Goal: Download file/media

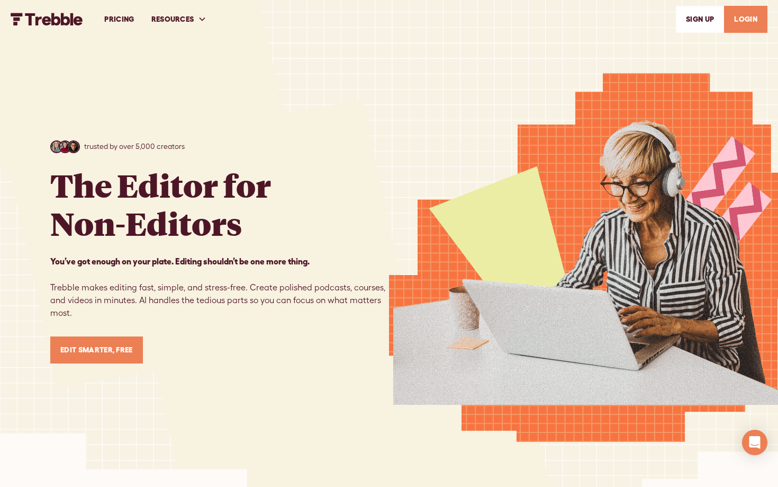
click at [744, 22] on link "LOGIN" at bounding box center [745, 19] width 43 height 27
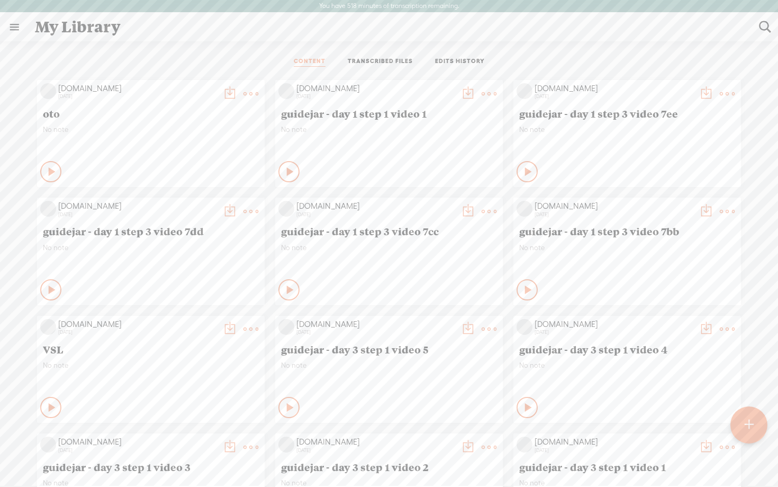
click at [756, 420] on div at bounding box center [749, 425] width 38 height 38
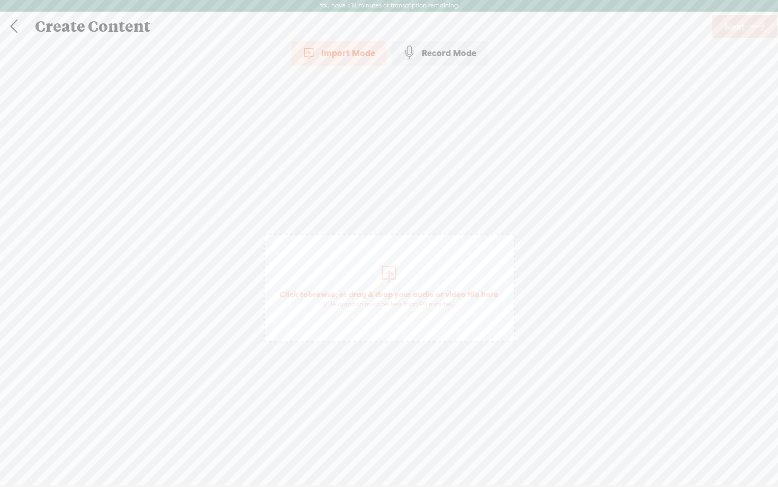
click at [340, 300] on div "(File duration must be less than 90 minutes)" at bounding box center [389, 304] width 219 height 8
click at [740, 28] on span "Next" at bounding box center [735, 26] width 20 height 27
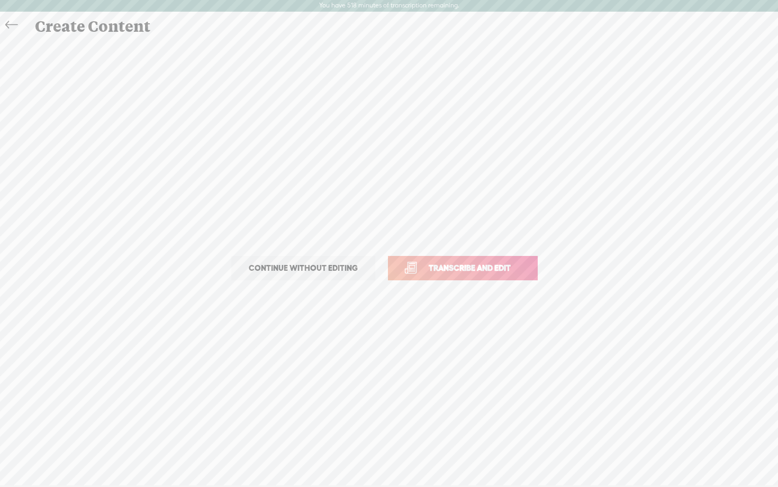
click at [461, 269] on span "Transcribe and edit" at bounding box center [470, 268] width 104 height 12
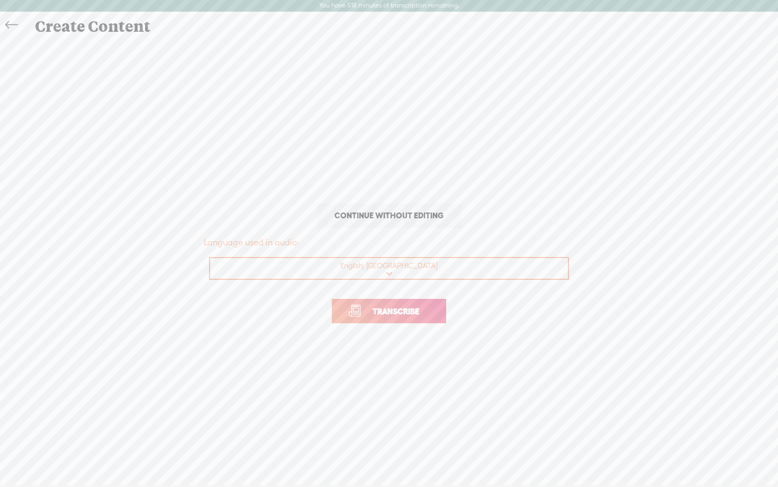
click at [396, 319] on link "Transcribe" at bounding box center [389, 311] width 114 height 24
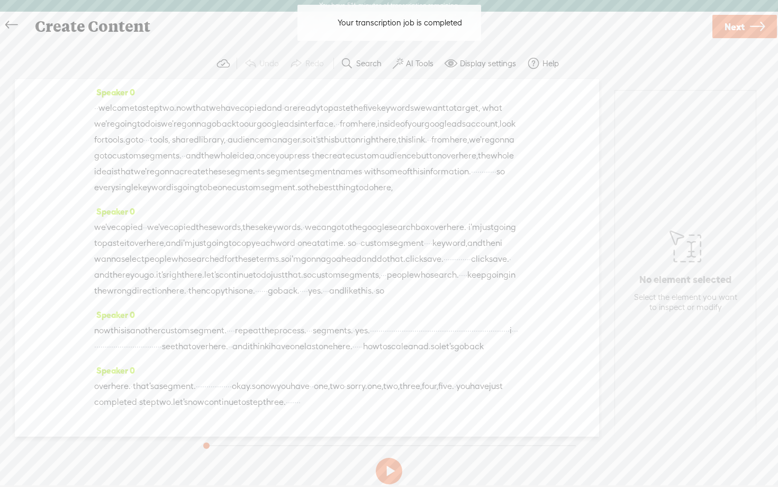
click at [410, 57] on button "AI Tools" at bounding box center [415, 63] width 52 height 21
click at [414, 268] on span at bounding box center [407, 270] width 19 height 7
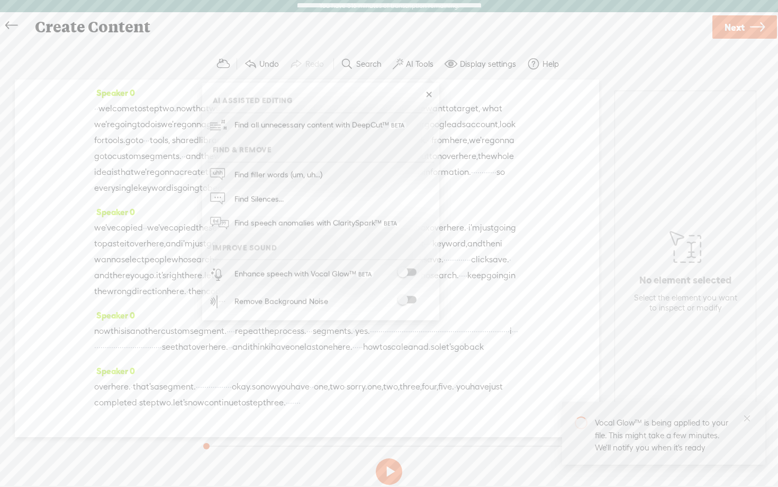
click at [412, 298] on span at bounding box center [407, 299] width 19 height 7
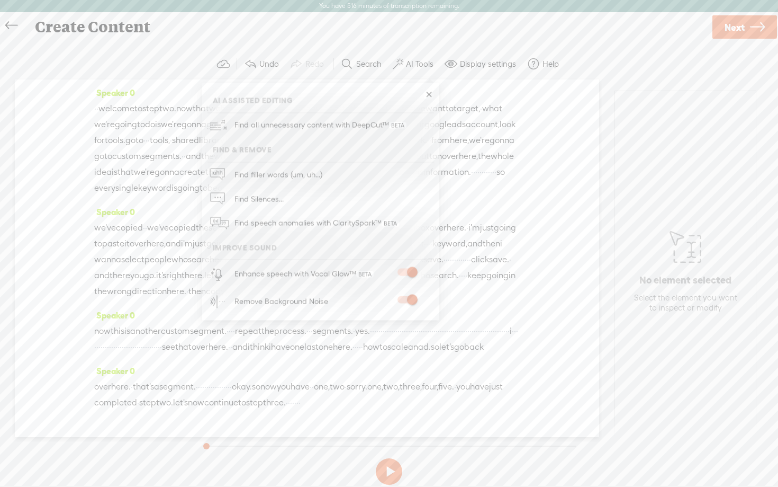
click at [744, 20] on span "Next" at bounding box center [735, 27] width 20 height 27
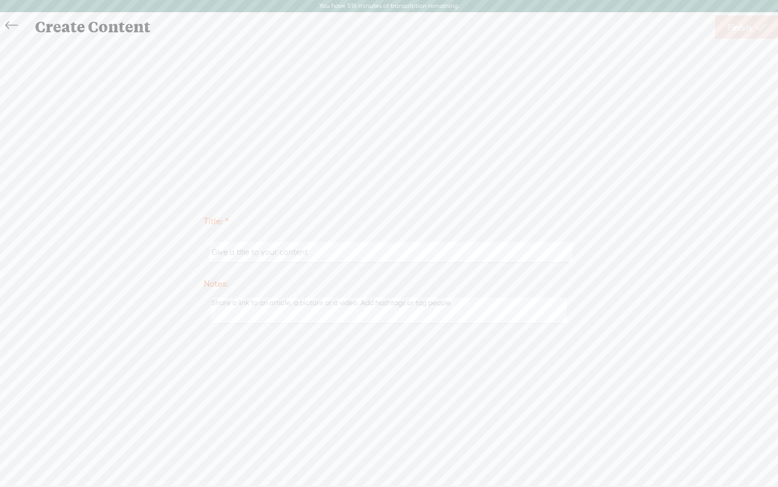
click at [305, 254] on input "text" at bounding box center [391, 252] width 363 height 21
type input "d"
type input "guidejar-day"
click at [266, 252] on input "guidejar - day 1 step 2 video 18" at bounding box center [391, 252] width 363 height 21
type input "guidejar - day 2 step 2 video 2"
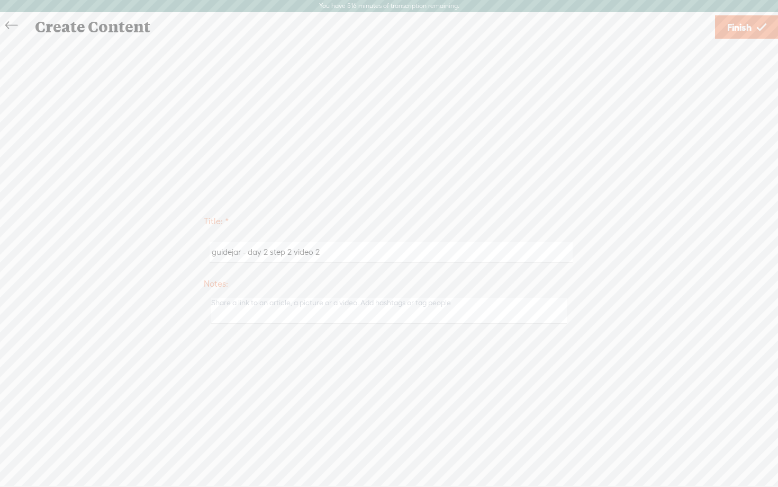
click at [735, 28] on span "Finish" at bounding box center [739, 27] width 24 height 27
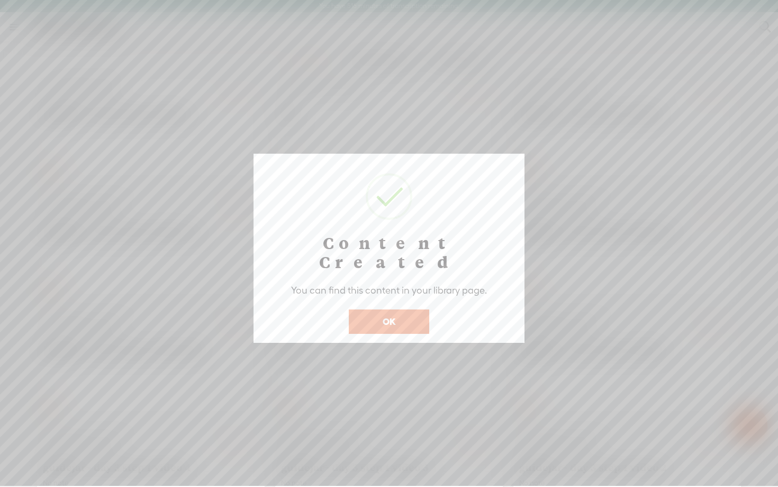
click at [382, 309] on button "OK" at bounding box center [389, 321] width 80 height 24
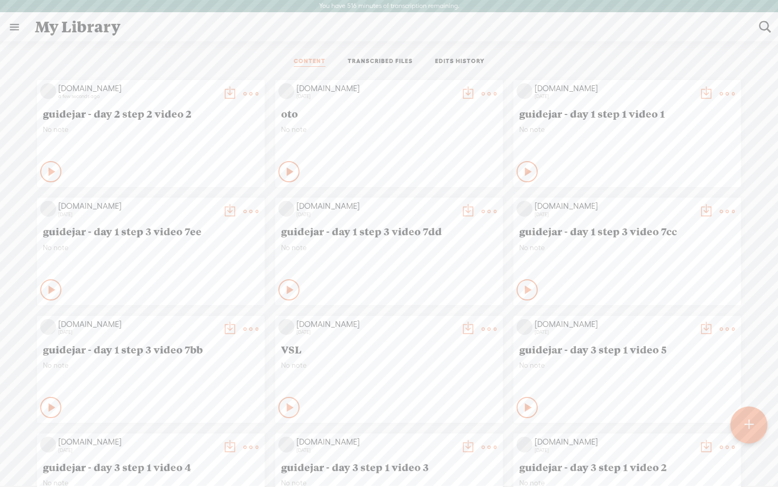
click at [47, 173] on icon at bounding box center [52, 171] width 11 height 11
click at [46, 173] on icon at bounding box center [51, 171] width 11 height 11
click at [227, 87] on t at bounding box center [229, 93] width 15 height 15
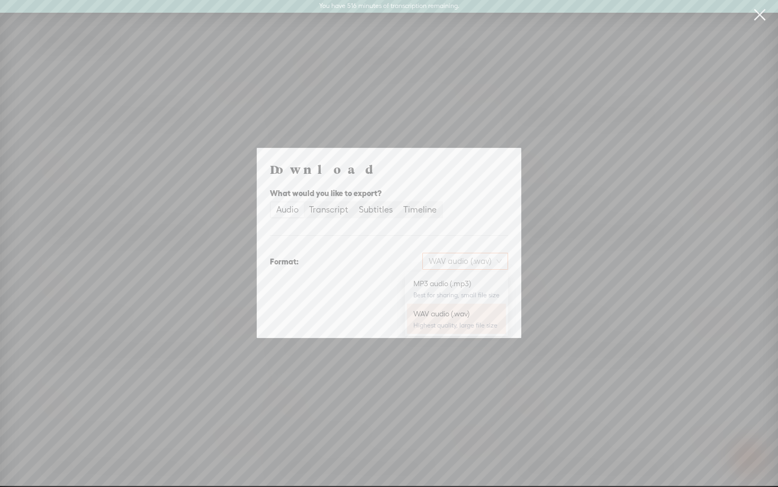
click at [457, 258] on span "WAV audio (.wav)" at bounding box center [465, 261] width 73 height 16
click at [448, 281] on div "MP3 audio (.mp3)" at bounding box center [457, 283] width 86 height 11
click at [469, 314] on span "Download" at bounding box center [481, 316] width 37 height 11
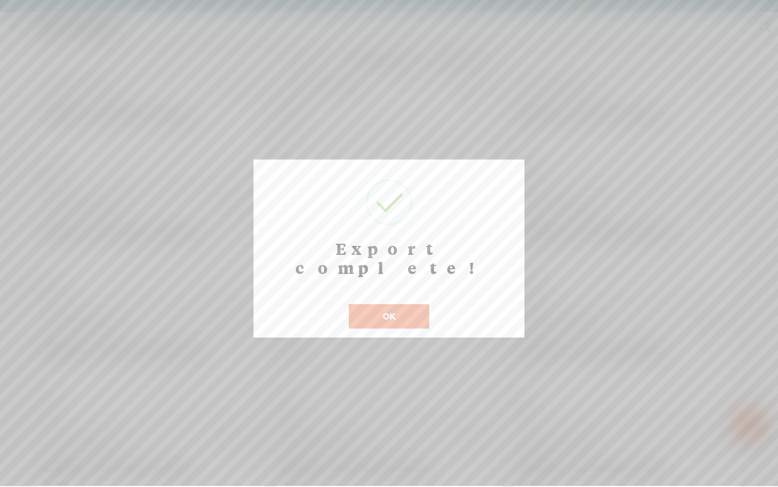
click at [716, 132] on div at bounding box center [389, 243] width 778 height 486
click at [750, 122] on div at bounding box center [389, 243] width 778 height 486
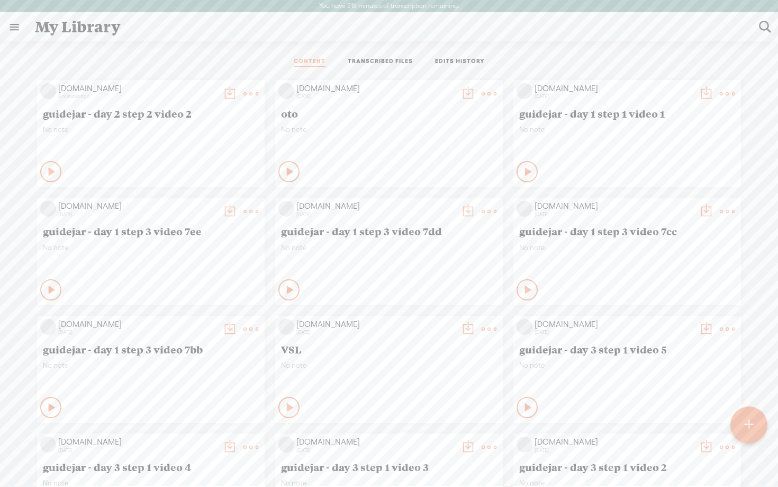
click at [229, 93] on t at bounding box center [229, 93] width 15 height 15
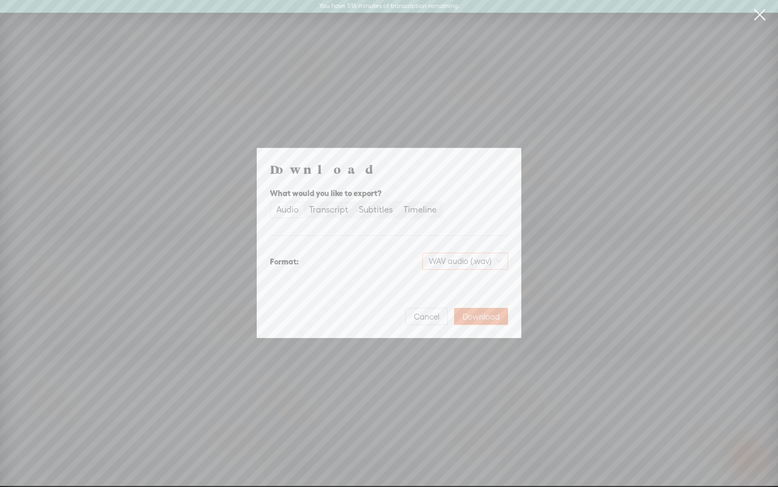
click at [446, 264] on span "WAV audio (.wav)" at bounding box center [465, 261] width 73 height 16
click at [437, 283] on div "MP3 audio (.mp3)" at bounding box center [457, 283] width 86 height 11
click at [480, 318] on span "Download" at bounding box center [481, 316] width 37 height 11
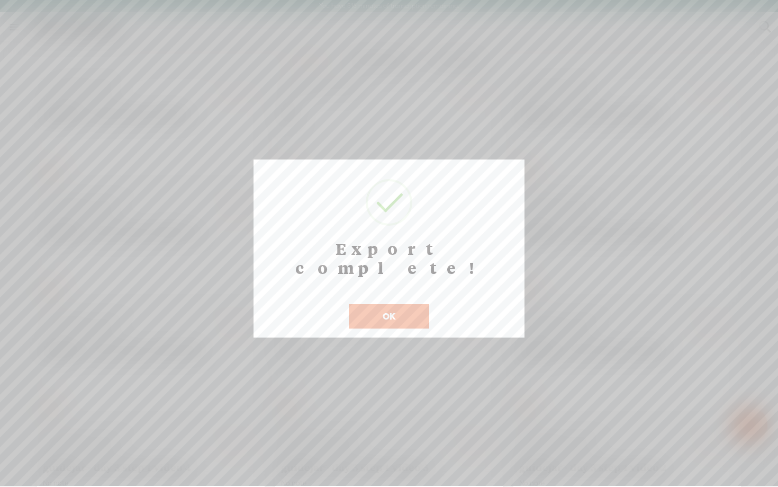
click at [407, 304] on button "OK" at bounding box center [389, 316] width 80 height 24
